Goal: Check status: Check status

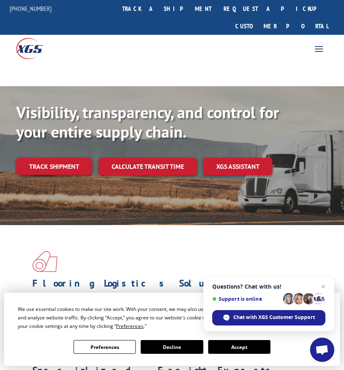
click at [6, 168] on div "Visibility, transparency, and control for your entire supply chain. Track shipm…" at bounding box center [172, 169] width 344 height 166
click at [329, 42] on div "For [PERSON_NAME] For Retailers Services Advantages Resources About For [PERSON…" at bounding box center [258, 48] width 172 height 13
click at [319, 42] on span at bounding box center [319, 48] width 13 height 13
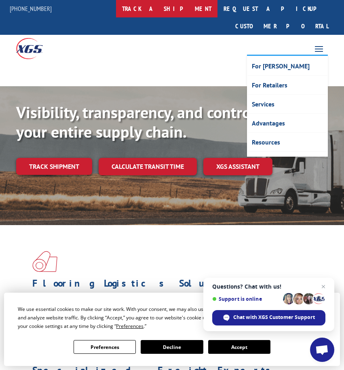
click at [193, 9] on link "track a shipment" at bounding box center [167, 8] width 102 height 17
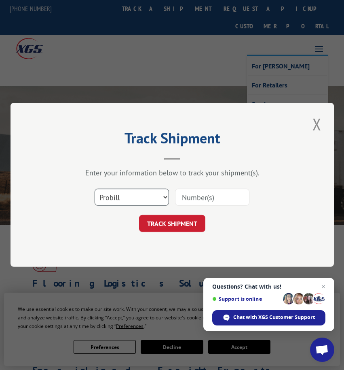
click at [132, 197] on select "Select category... Probill BOL PO" at bounding box center [132, 197] width 74 height 17
click at [190, 199] on input at bounding box center [212, 197] width 74 height 17
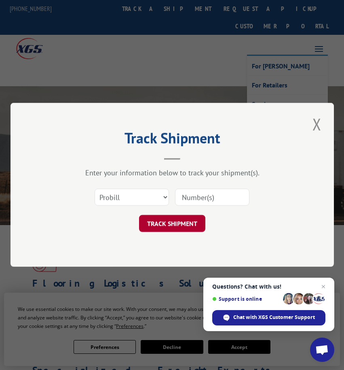
paste input "[PHONE_NUMBER]"
type input "[PHONE_NUMBER]"
click at [187, 221] on button "TRACK SHIPMENT" at bounding box center [172, 223] width 66 height 17
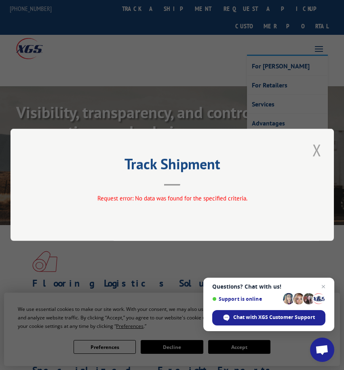
click at [319, 150] on button "Close modal" at bounding box center [317, 150] width 14 height 22
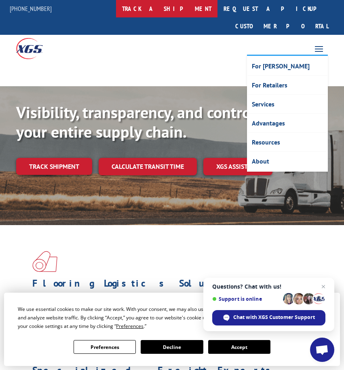
click at [182, 12] on link "track a shipment" at bounding box center [167, 8] width 102 height 17
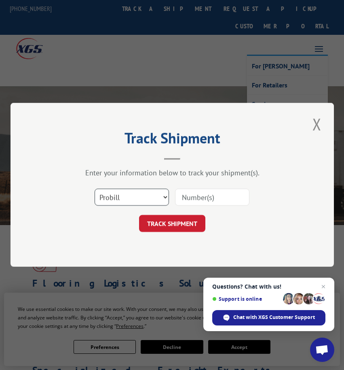
click at [125, 191] on select "Select category... Probill BOL PO" at bounding box center [132, 197] width 74 height 17
select select "bol"
click at [95, 189] on select "Select category... Probill BOL PO" at bounding box center [132, 197] width 74 height 17
click at [192, 197] on input at bounding box center [212, 197] width 74 height 17
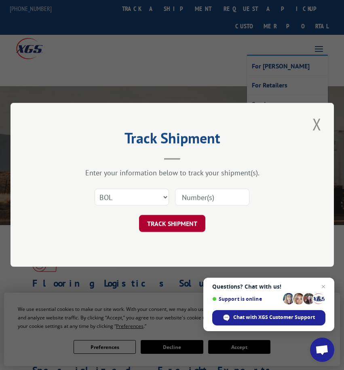
paste input "[PHONE_NUMBER]"
type input "[PHONE_NUMBER]"
click at [169, 229] on button "TRACK SHIPMENT" at bounding box center [172, 223] width 66 height 17
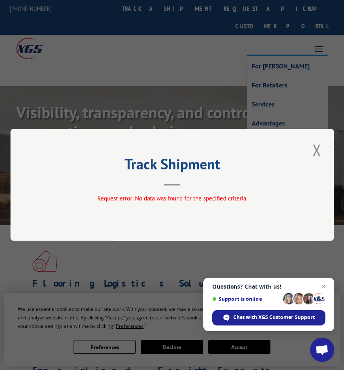
click at [50, 61] on div "Track Shipment Request error: No data was found for the specified criteria." at bounding box center [172, 185] width 344 height 370
drag, startPoint x: 321, startPoint y: 146, endPoint x: 181, endPoint y: 27, distance: 183.8
click at [320, 146] on button "Close modal" at bounding box center [317, 150] width 14 height 22
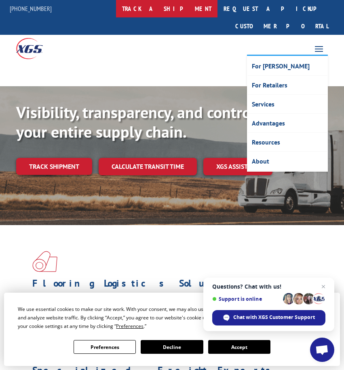
click at [176, 7] on link "track a shipment" at bounding box center [167, 8] width 102 height 17
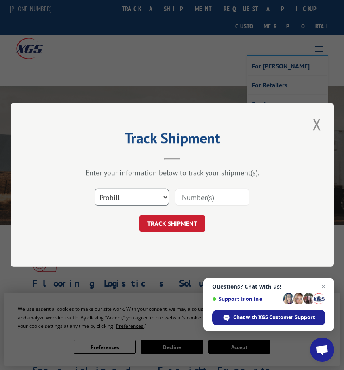
click at [126, 189] on select "Select category... Probill BOL PO" at bounding box center [132, 197] width 74 height 17
click at [95, 189] on select "Select category... Probill BOL PO" at bounding box center [132, 197] width 74 height 17
click at [203, 199] on input at bounding box center [212, 197] width 74 height 17
paste input "7537216"
type input "17537216"
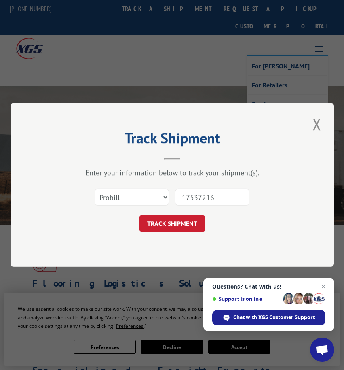
click button "TRACK SHIPMENT" at bounding box center [172, 223] width 66 height 17
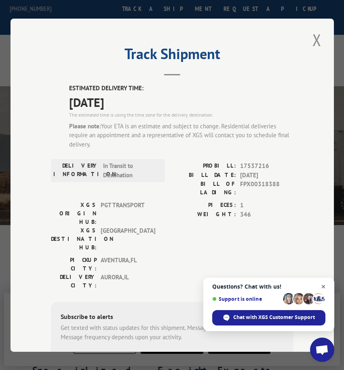
click at [328, 286] on span "Open chat" at bounding box center [324, 286] width 10 height 10
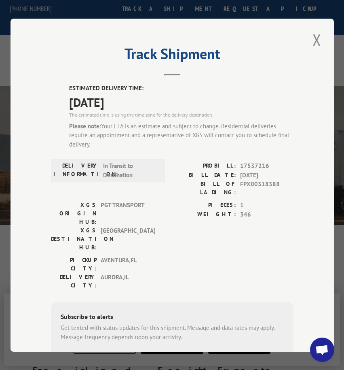
click at [299, 277] on div "Track Shipment ESTIMATED DELIVERY TIME: [DATE] The estimated time is using the …" at bounding box center [173, 185] width 324 height 333
